Goal: Use online tool/utility: Utilize a website feature to perform a specific function

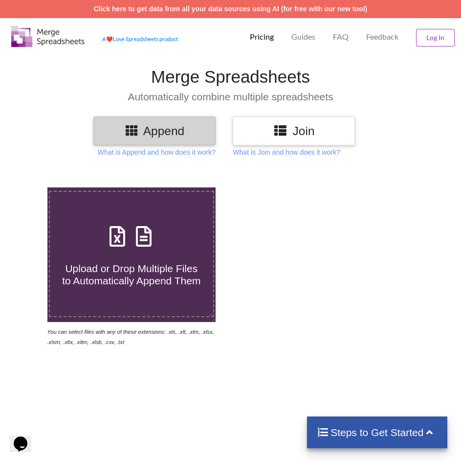
click at [157, 245] on span at bounding box center [132, 236] width 52 height 23
click at [27, 187] on input "Upload or Drop Multiple Files to Automatically Append Them" at bounding box center [27, 187] width 0 height 0
type input "C:\fakepath\1.xls"
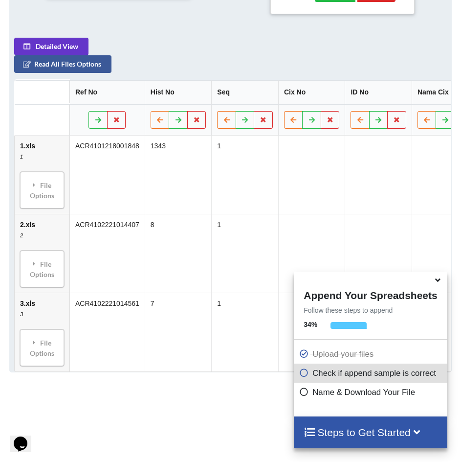
scroll to position [451, 0]
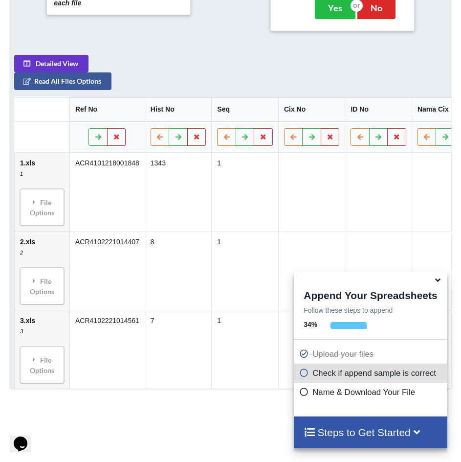
click at [376, 440] on div "Steps to Get Started" at bounding box center [370, 432] width 153 height 32
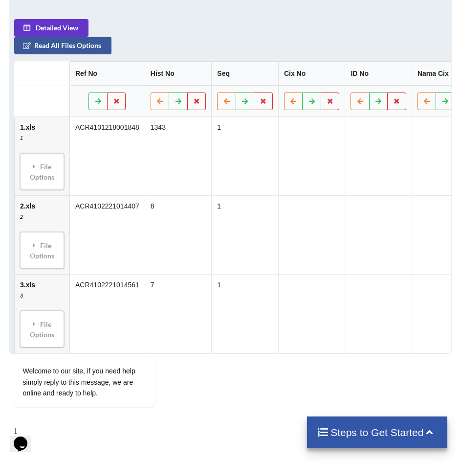
scroll to position [590, 0]
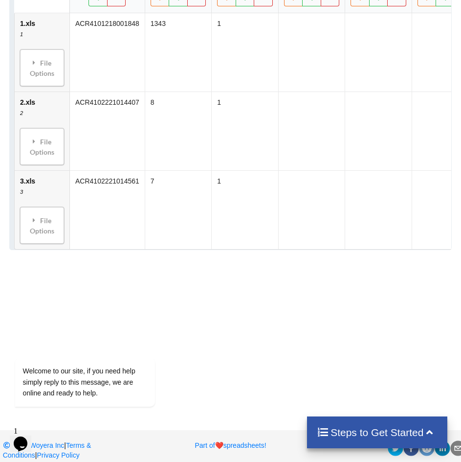
click at [342, 427] on h4 "Steps to Get Started" at bounding box center [377, 432] width 121 height 12
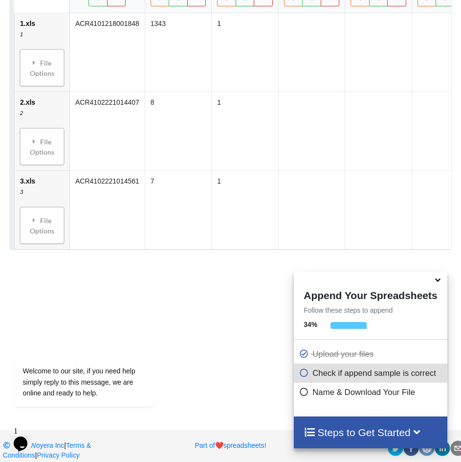
click at [342, 427] on h4 "Steps to Get Started" at bounding box center [370, 432] width 133 height 12
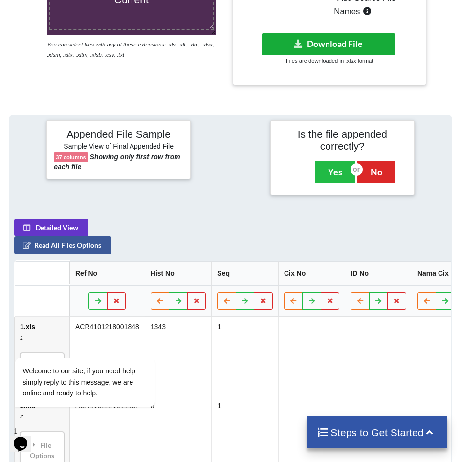
scroll to position [199, 0]
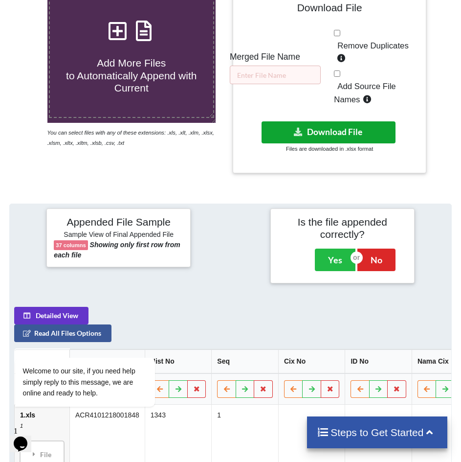
click at [340, 134] on button "Download File" at bounding box center [329, 132] width 134 height 22
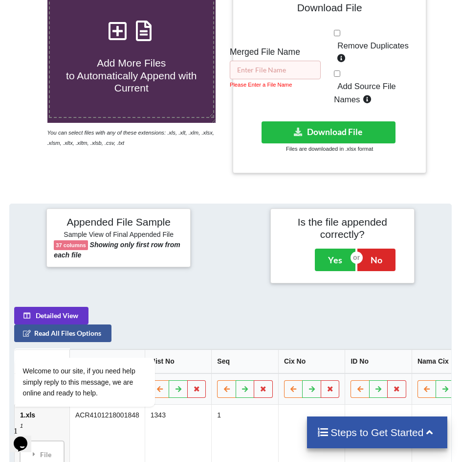
click at [276, 69] on input "text" at bounding box center [275, 70] width 91 height 19
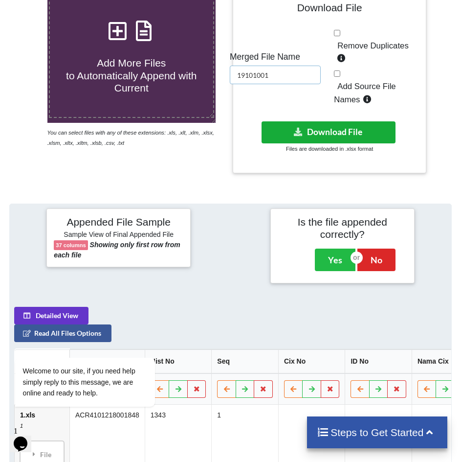
type input "19101001"
click at [288, 133] on button "Download File" at bounding box center [329, 132] width 134 height 22
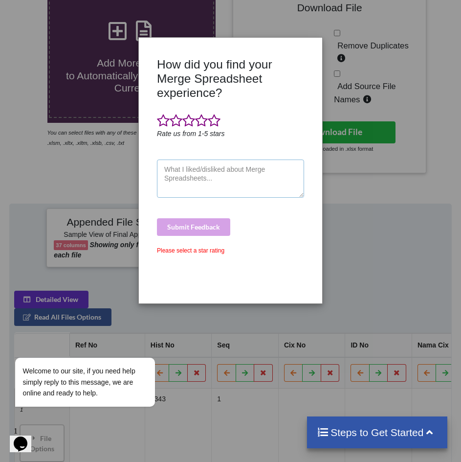
click at [190, 184] on textarea at bounding box center [230, 178] width 147 height 38
click at [218, 120] on span at bounding box center [214, 121] width 13 height 14
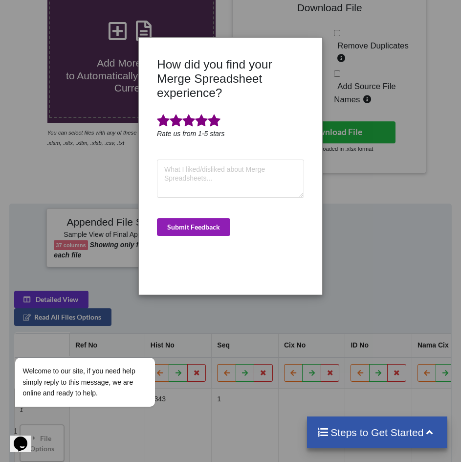
click at [202, 220] on button "Submit Feedback" at bounding box center [193, 227] width 73 height 18
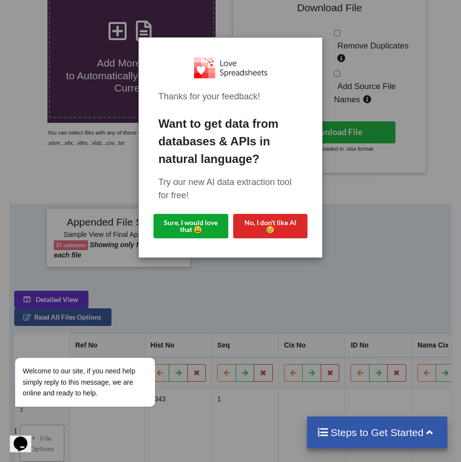
click at [199, 220] on button "Sure, I would love that 😀" at bounding box center [191, 226] width 75 height 24
click at [379, 199] on div "Thanks for your feedback! Want to get data from databases & APIs in natural lan…" at bounding box center [230, 231] width 461 height 462
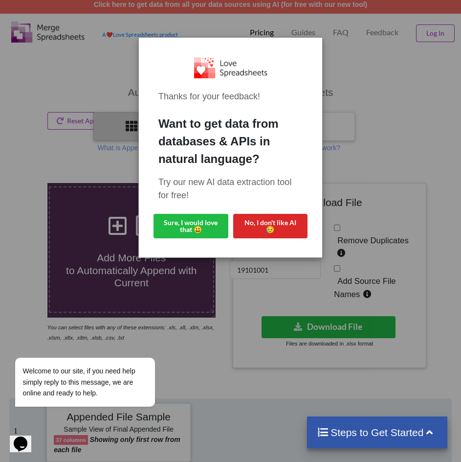
scroll to position [0, 0]
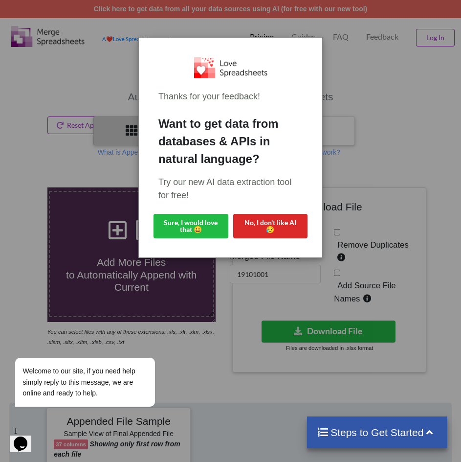
click at [389, 127] on div "Thanks for your feedback! Want to get data from databases & APIs in natural lan…" at bounding box center [230, 231] width 461 height 462
click at [415, 98] on div "Thanks for your feedback! Want to get data from databases & APIs in natural lan…" at bounding box center [230, 231] width 461 height 462
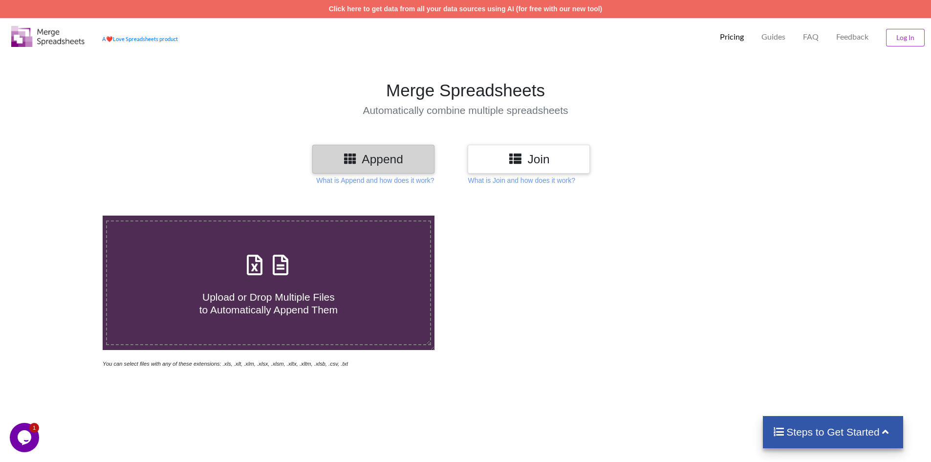
click at [337, 275] on div "Upload or Drop Multiple Files to Automatically Append Them" at bounding box center [268, 283] width 323 height 66
click at [66, 216] on input "Upload or Drop Multiple Files to Automatically Append Them" at bounding box center [66, 216] width 0 height 0
type input "C:\fakepath\1.xls"
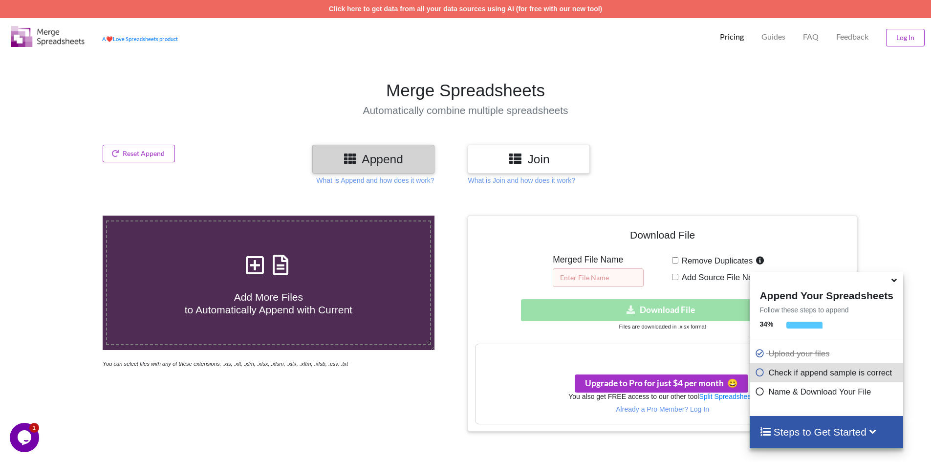
click at [461, 272] on input "text" at bounding box center [598, 277] width 91 height 19
click at [461, 88] on h1 "Merge Spreadsheets" at bounding box center [465, 90] width 941 height 21
click at [461, 274] on input "text" at bounding box center [598, 277] width 91 height 19
paste input "28101001"
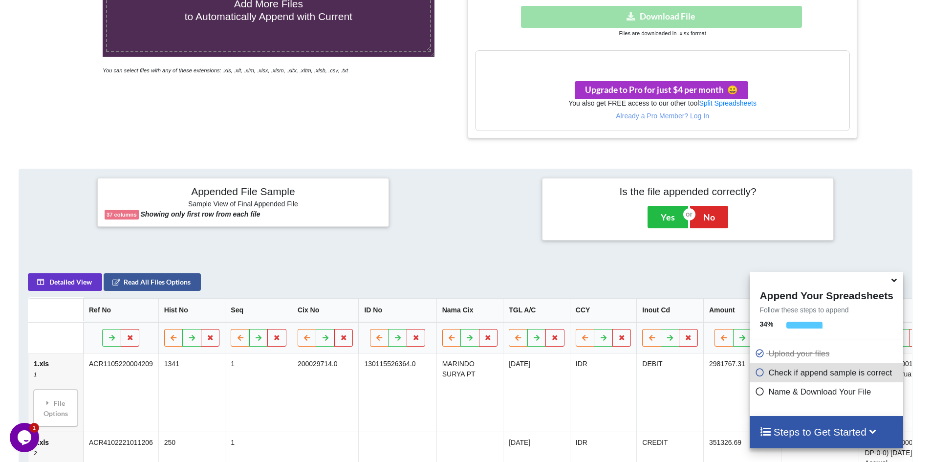
scroll to position [98, 0]
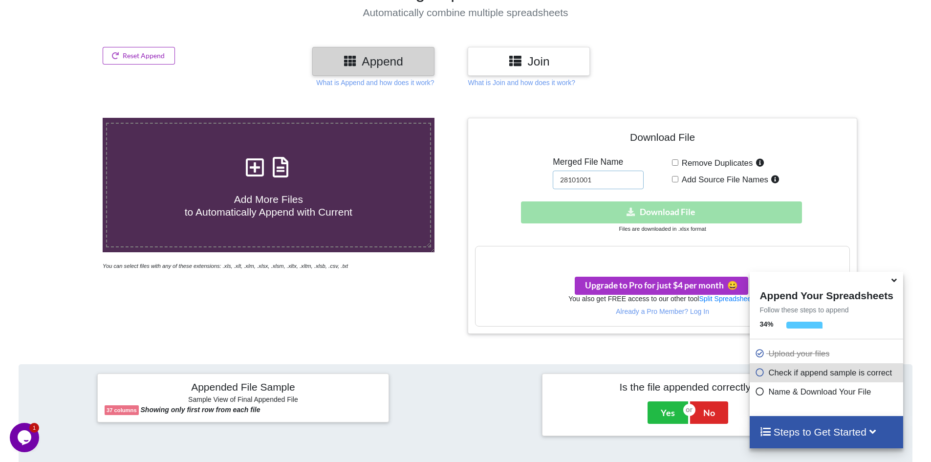
type input "28101001"
click at [114, 52] on icon at bounding box center [115, 55] width 8 height 6
click at [127, 107] on button "Reset Append" at bounding box center [112, 109] width 63 height 18
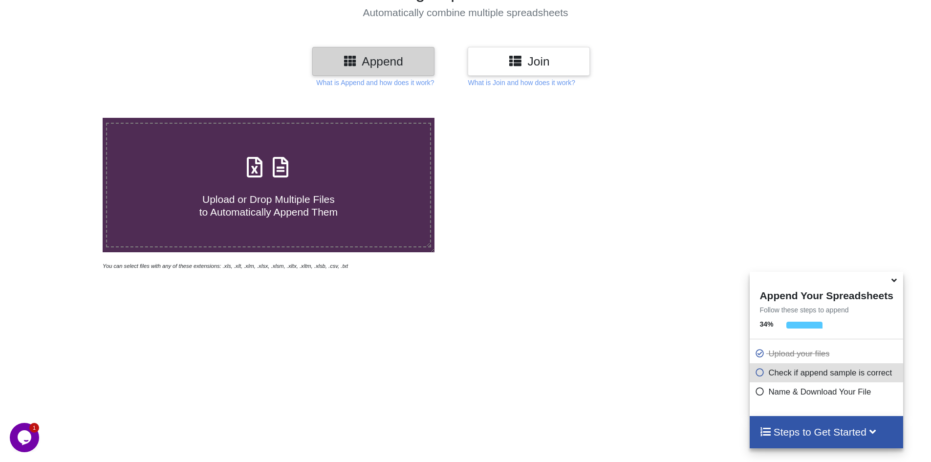
click at [327, 185] on h4 "Upload or Drop Multiple Files to Automatically Append Them" at bounding box center [268, 199] width 323 height 37
click at [66, 118] on input "Upload or Drop Multiple Files to Automatically Append Them" at bounding box center [66, 118] width 0 height 0
type input "C:\fakepath\1.xls"
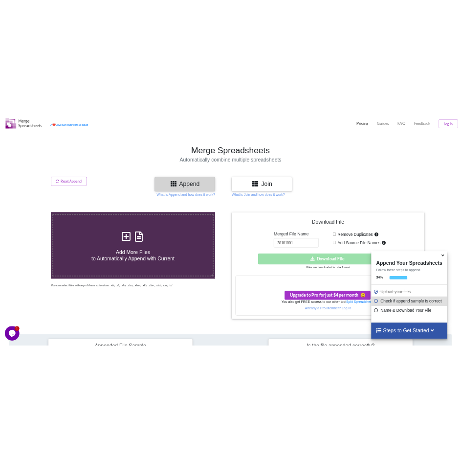
scroll to position [0, 0]
